Goal: Task Accomplishment & Management: Manage account settings

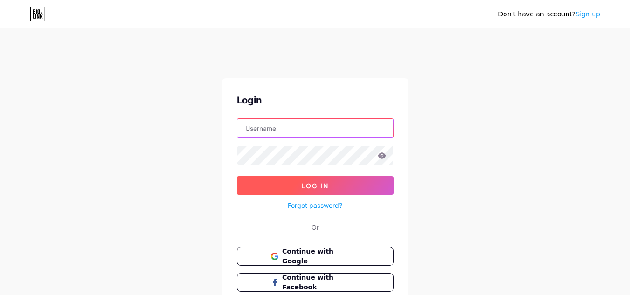
type input "[EMAIL_ADDRESS][DOMAIN_NAME]"
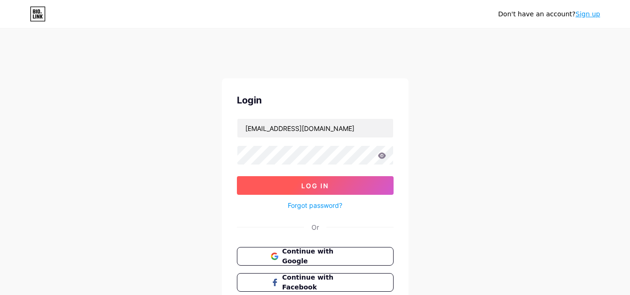
click at [281, 183] on button "Log In" at bounding box center [315, 185] width 157 height 19
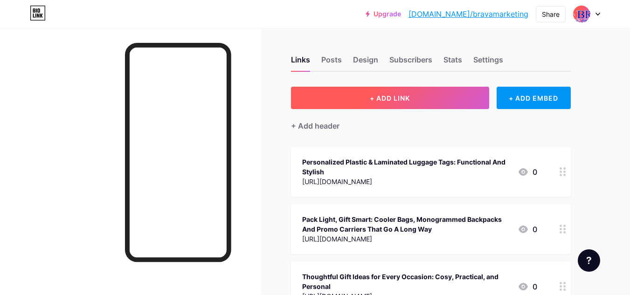
click at [360, 97] on button "+ ADD LINK" at bounding box center [390, 98] width 198 height 22
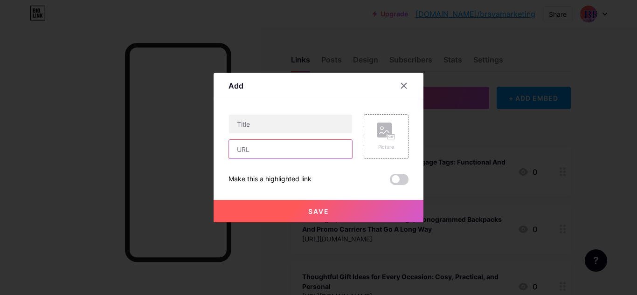
click at [273, 146] on input "text" at bounding box center [290, 149] width 123 height 19
paste input "[URL][DOMAIN_NAME]"
type input "[URL][DOMAIN_NAME]"
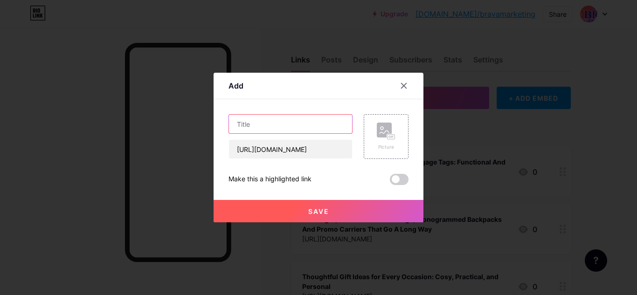
click at [288, 128] on input "text" at bounding box center [290, 124] width 123 height 19
paste input "Elevating Impressions: The Strategic Value of Custom Decanter Gifts"
type input "Elevating Impressions: The Strategic Value of Custom Decanter Gifts"
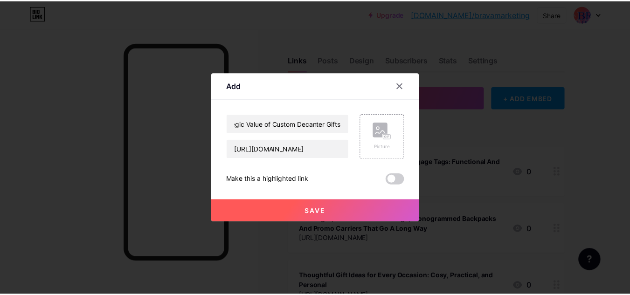
scroll to position [0, 0]
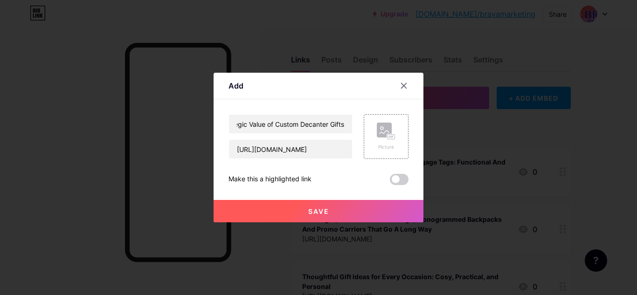
click at [399, 181] on span at bounding box center [399, 179] width 19 height 11
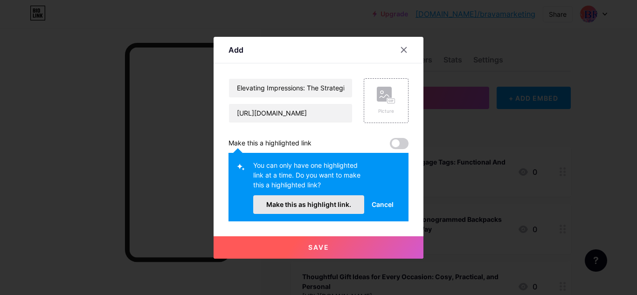
click at [338, 204] on span "Make this as highlight link." at bounding box center [308, 204] width 85 height 8
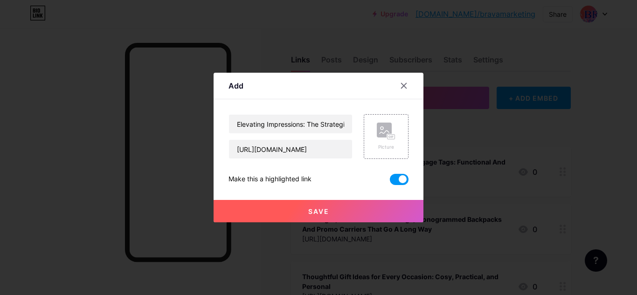
click at [337, 209] on button "Save" at bounding box center [318, 211] width 210 height 22
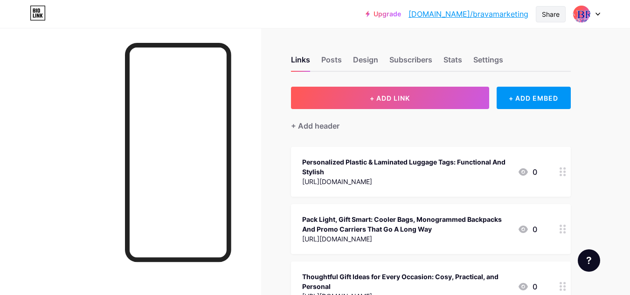
click at [551, 15] on div "Share" at bounding box center [551, 14] width 18 height 10
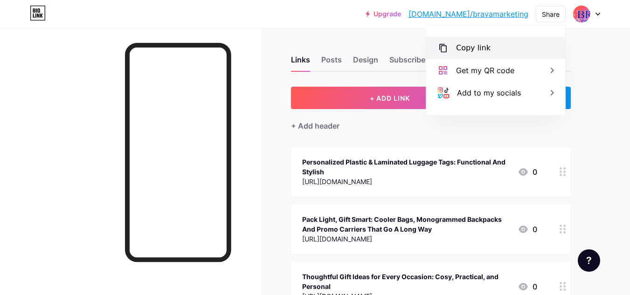
click at [476, 48] on div "Copy link" at bounding box center [473, 47] width 34 height 11
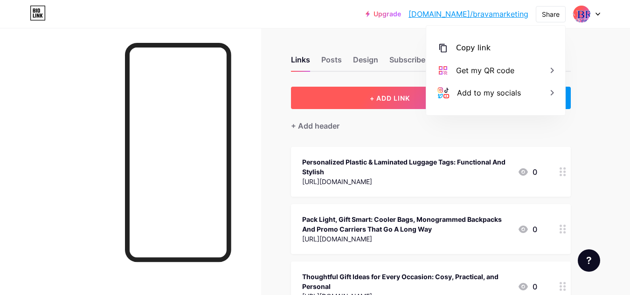
click at [378, 96] on span "+ ADD LINK" at bounding box center [390, 98] width 40 height 8
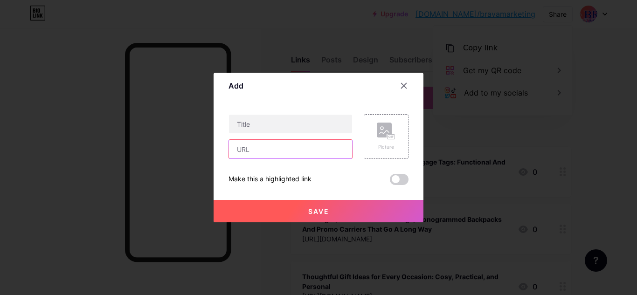
click at [278, 154] on input "text" at bounding box center [290, 149] width 123 height 19
paste input "[URL][DOMAIN_NAME]"
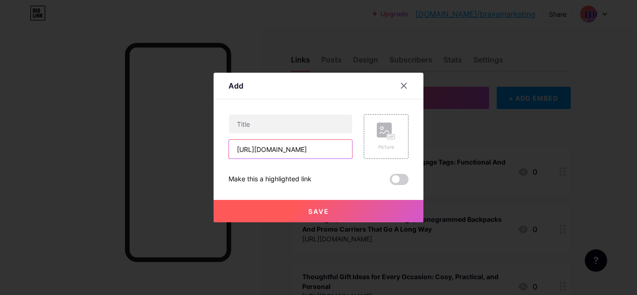
scroll to position [0, 223]
type input "[URL][DOMAIN_NAME]"
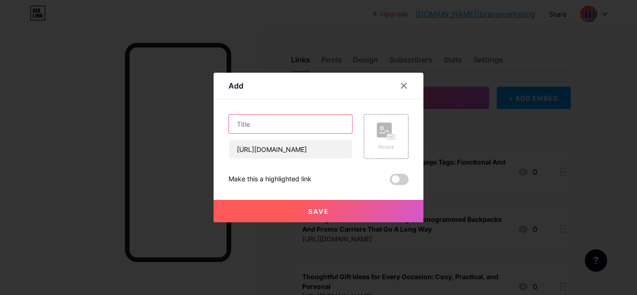
click at [292, 127] on input "text" at bounding box center [290, 124] width 123 height 19
paste input "Why Businesses Choose Custom Protein Shaker Bottles for Promotions"
type input "Why Businesses Choose Custom Protein Shaker Bottles for Promotions"
click at [401, 176] on span at bounding box center [399, 179] width 19 height 11
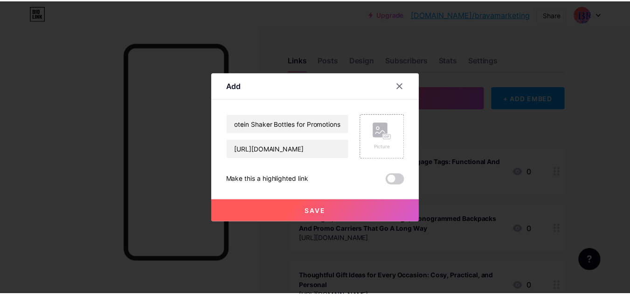
scroll to position [0, 0]
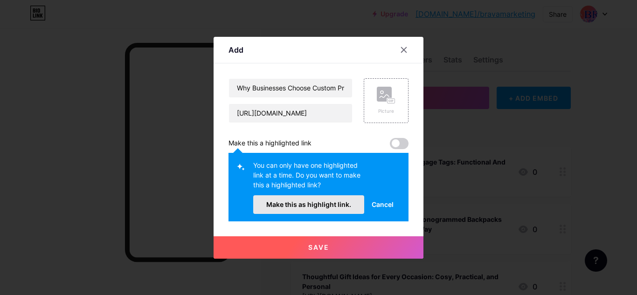
click at [334, 206] on span "Make this as highlight link." at bounding box center [308, 204] width 85 height 8
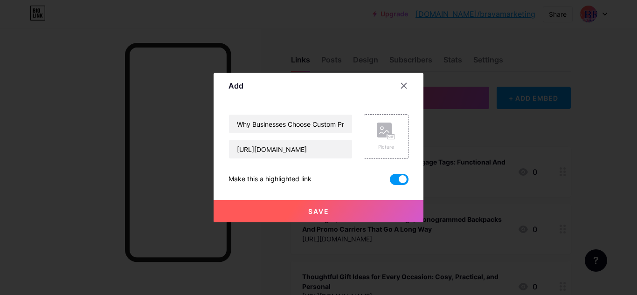
click at [335, 208] on button "Save" at bounding box center [318, 211] width 210 height 22
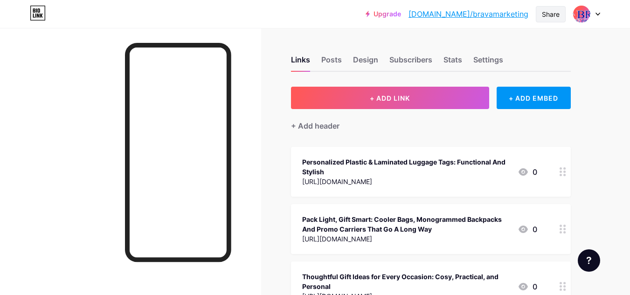
click at [554, 10] on div "Share" at bounding box center [551, 14] width 18 height 10
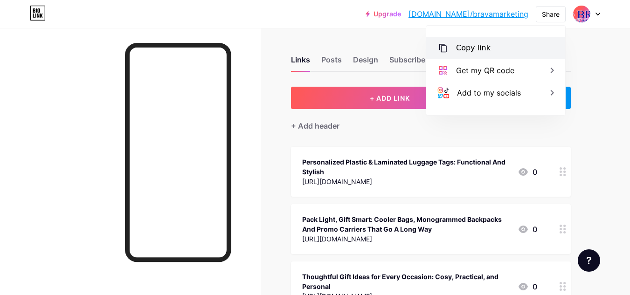
click at [490, 45] on div "Copy link" at bounding box center [495, 48] width 139 height 22
